Goal: Transaction & Acquisition: Purchase product/service

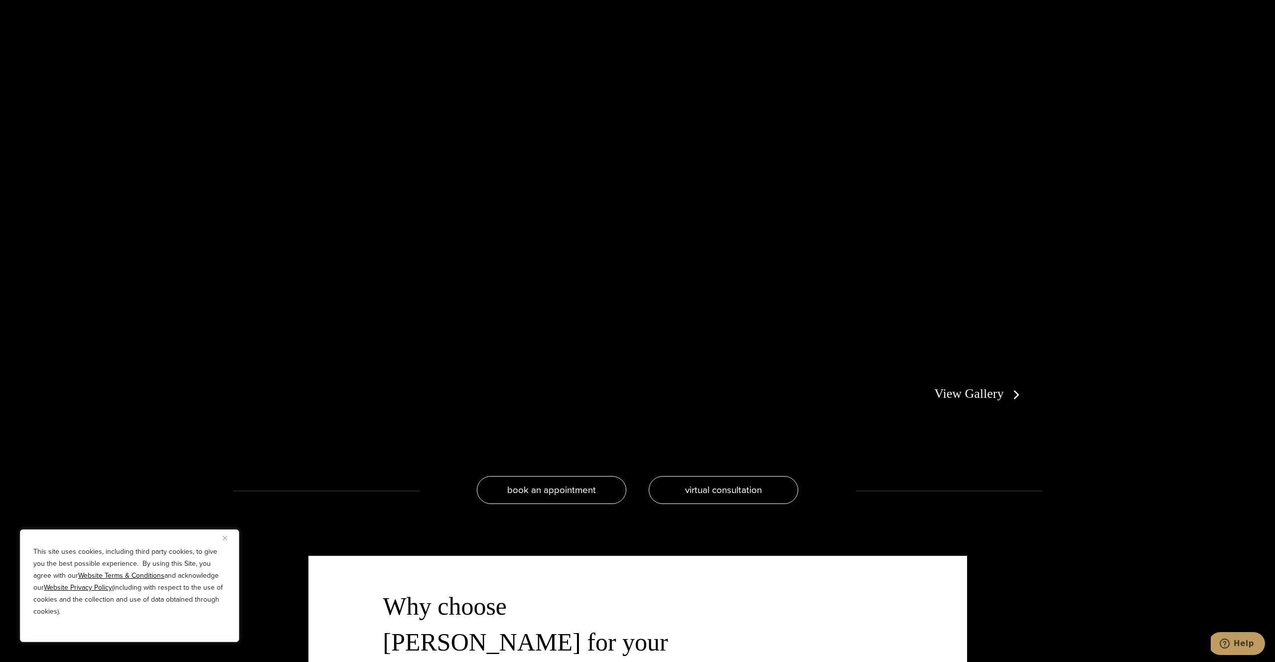
scroll to position [2470, 0]
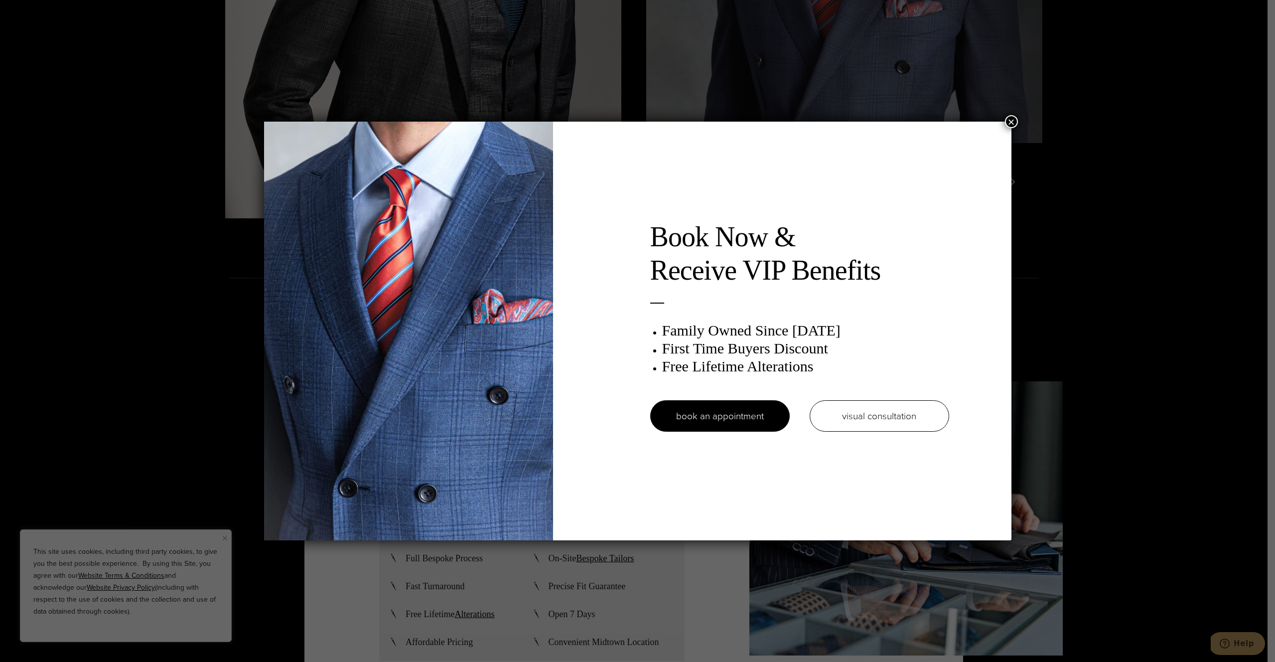
click at [1011, 124] on button "×" at bounding box center [1011, 121] width 13 height 13
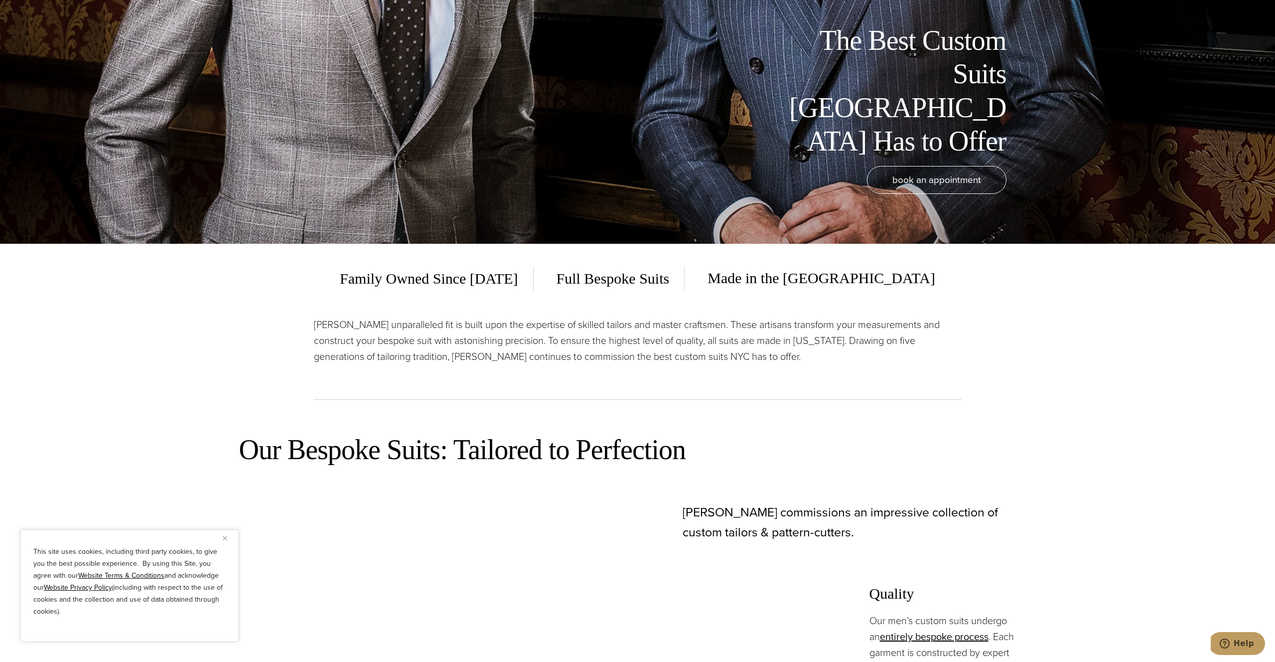
scroll to position [0, 0]
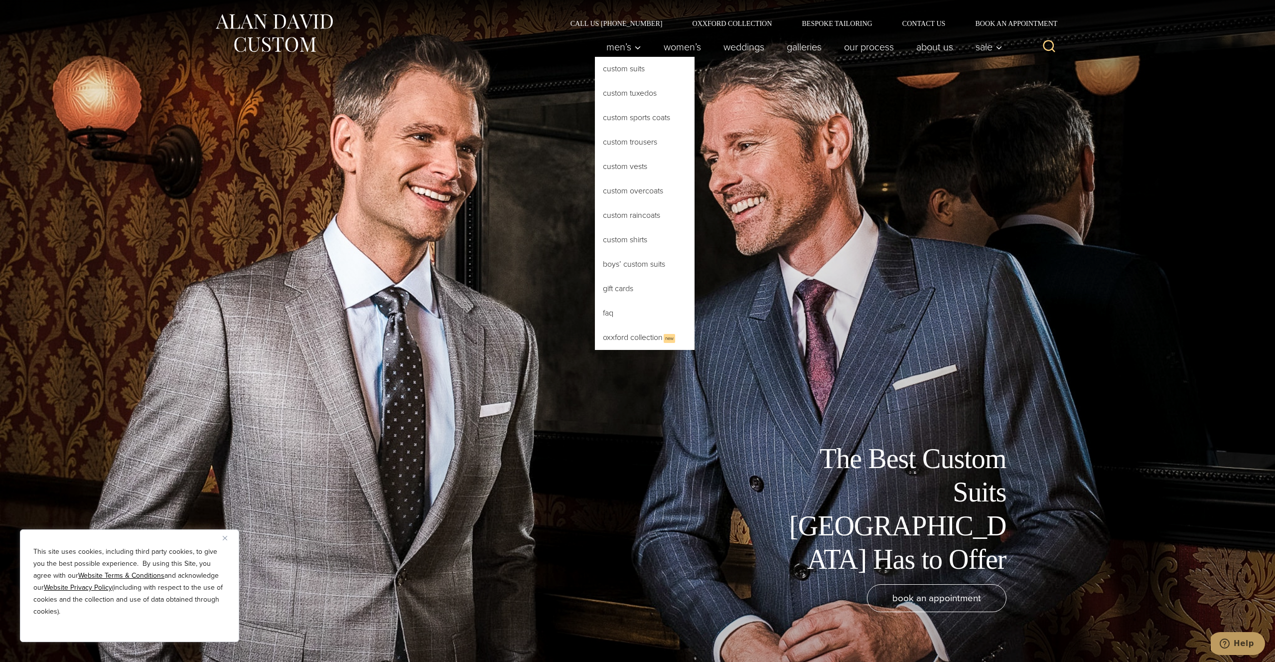
click at [632, 67] on link "Custom Suits" at bounding box center [645, 69] width 100 height 24
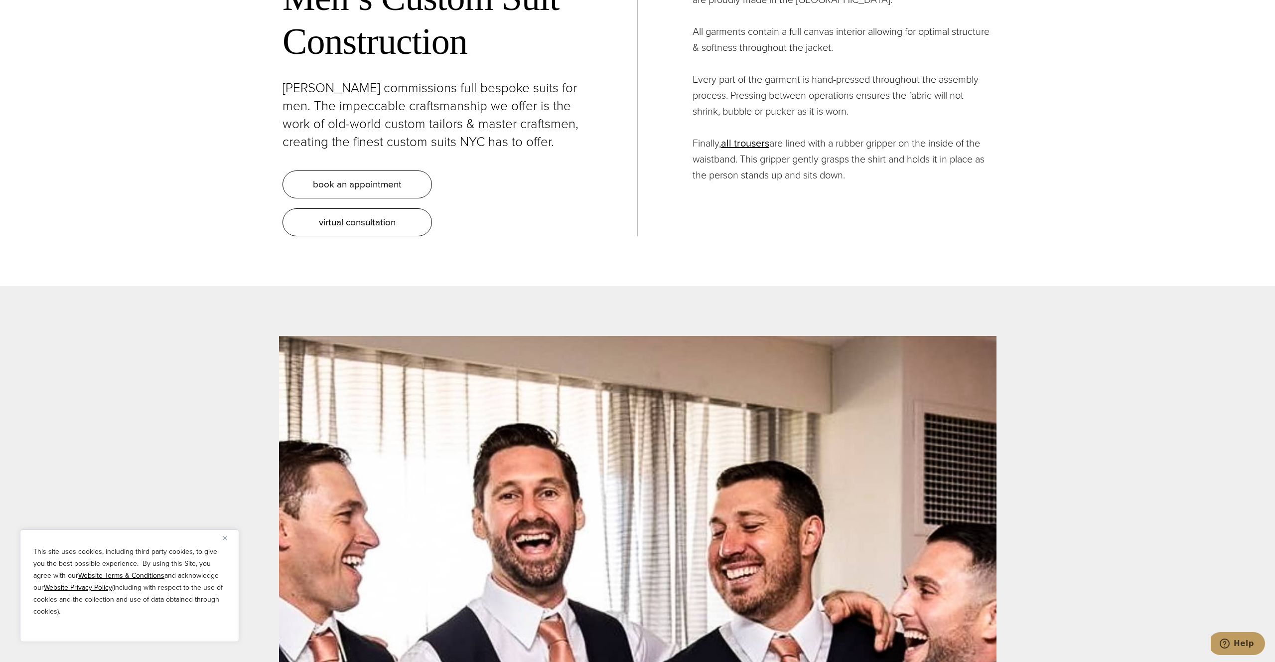
scroll to position [4123, 0]
